Goal: Task Accomplishment & Management: Use online tool/utility

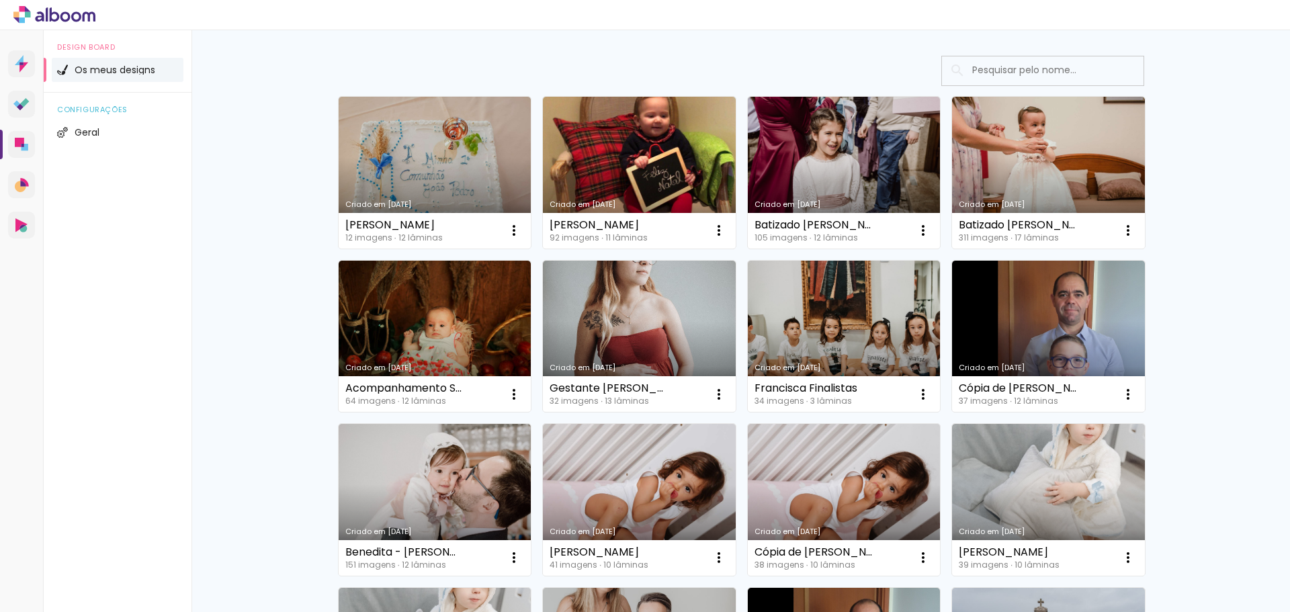
scroll to position [336, 0]
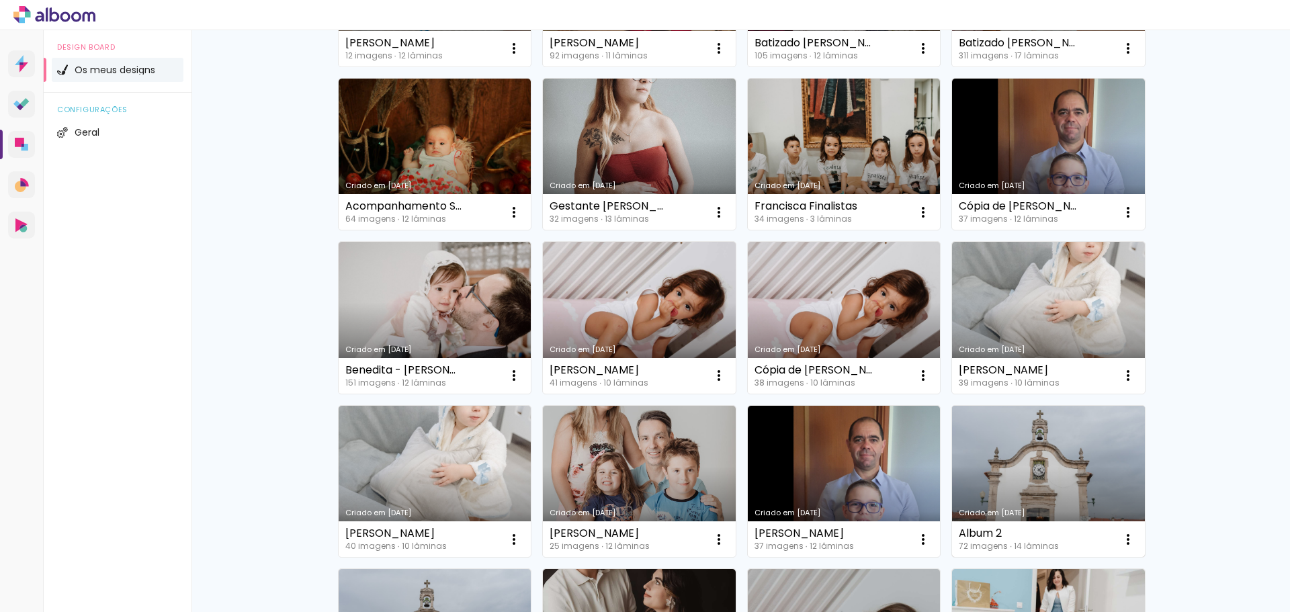
click at [1050, 440] on link "Criado em [DATE]" at bounding box center [1048, 482] width 193 height 152
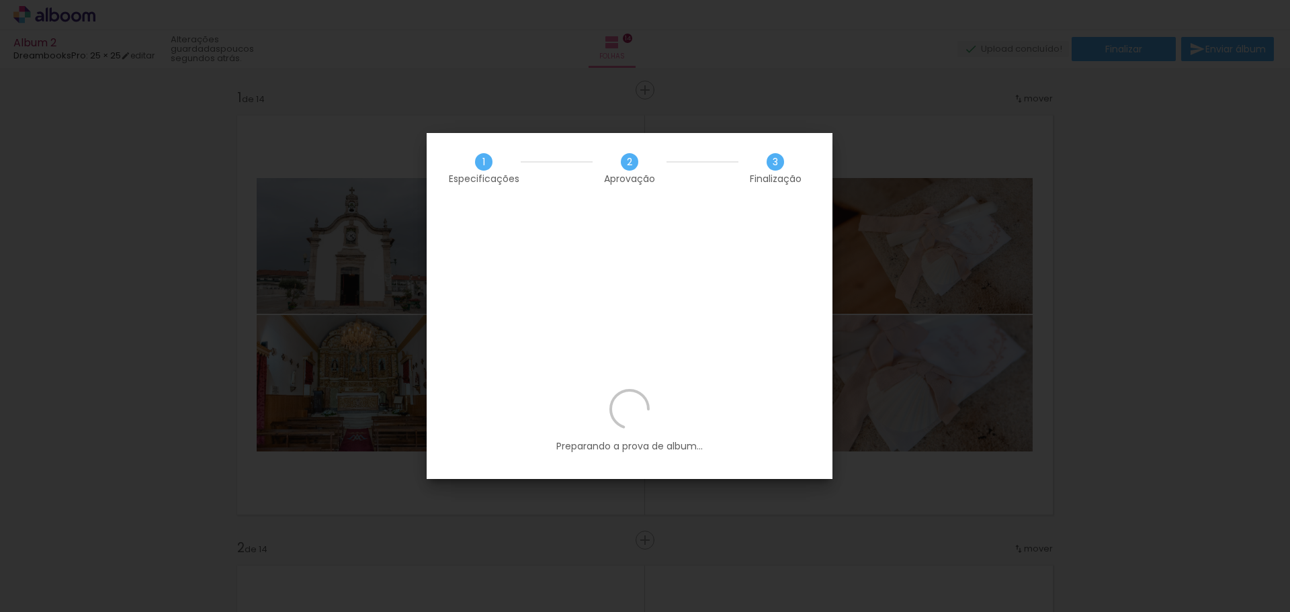
scroll to position [0, 4838]
click at [709, 389] on p "Preparando a prova de album..." at bounding box center [630, 421] width 366 height 64
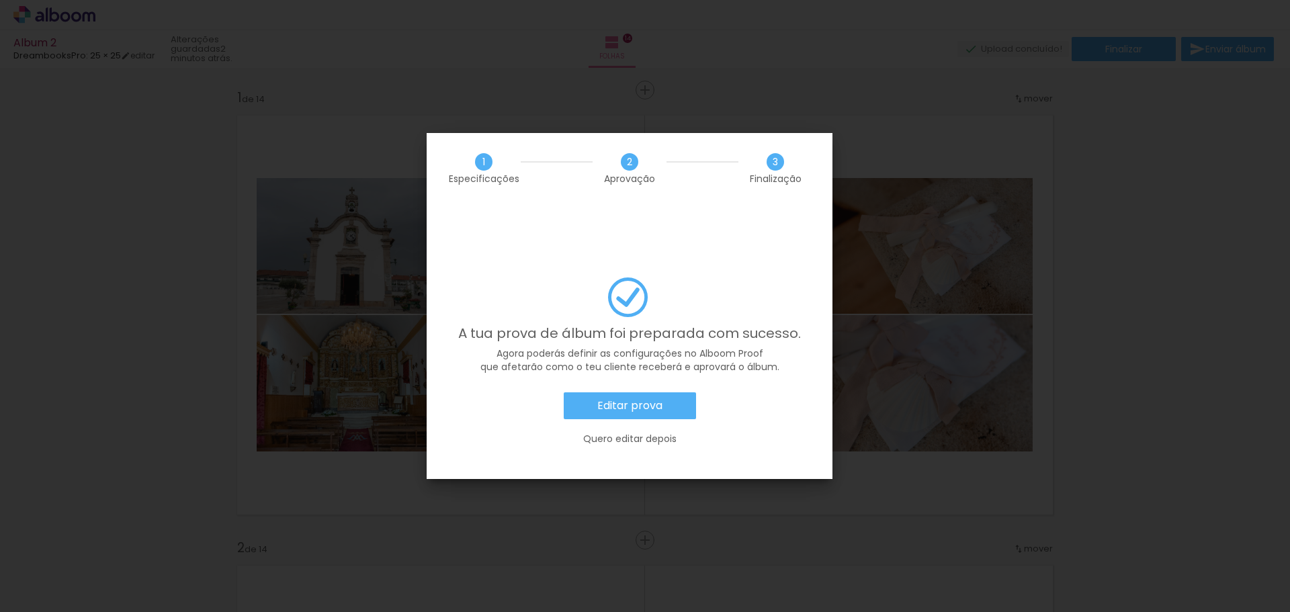
click at [658, 392] on paper-button "Editar prova" at bounding box center [630, 405] width 132 height 27
